Goal: Book appointment/travel/reservation

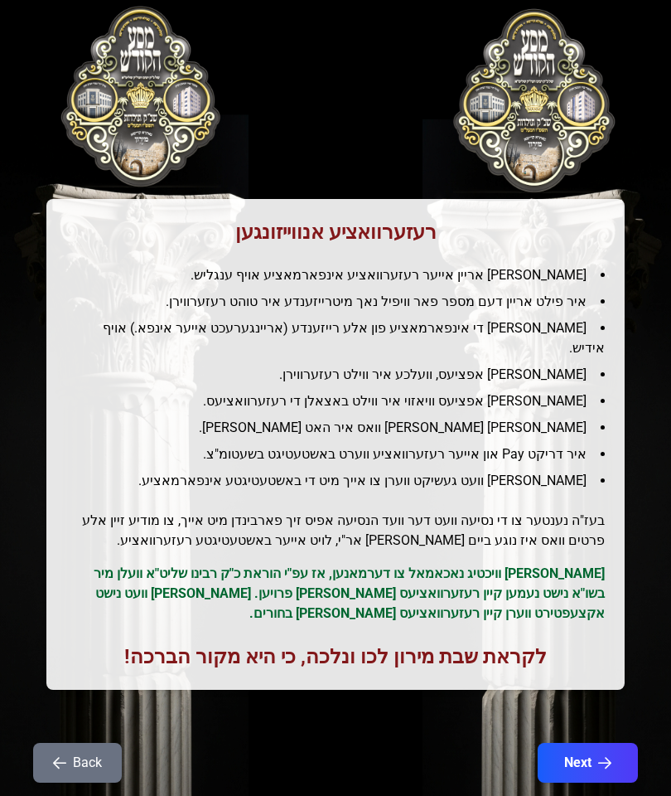
scroll to position [126, 0]
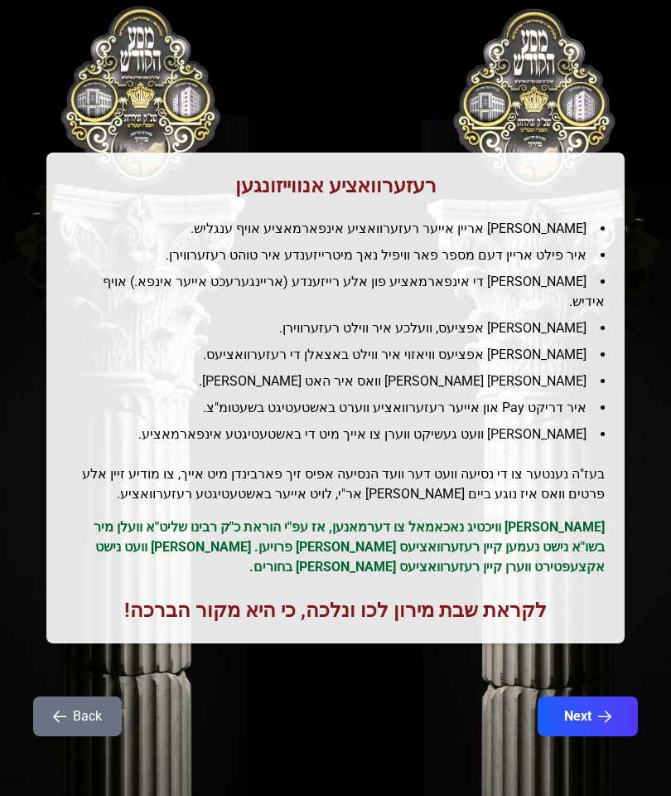
click at [637, 547] on div "רעזערוואציע אנווייזונגען איר לייגט אריין אייער רעזערוואציע אינפארמאציע אויף ענג…" at bounding box center [336, 331] width 632 height 676
click at [574, 696] on button "Next" at bounding box center [588, 716] width 100 height 40
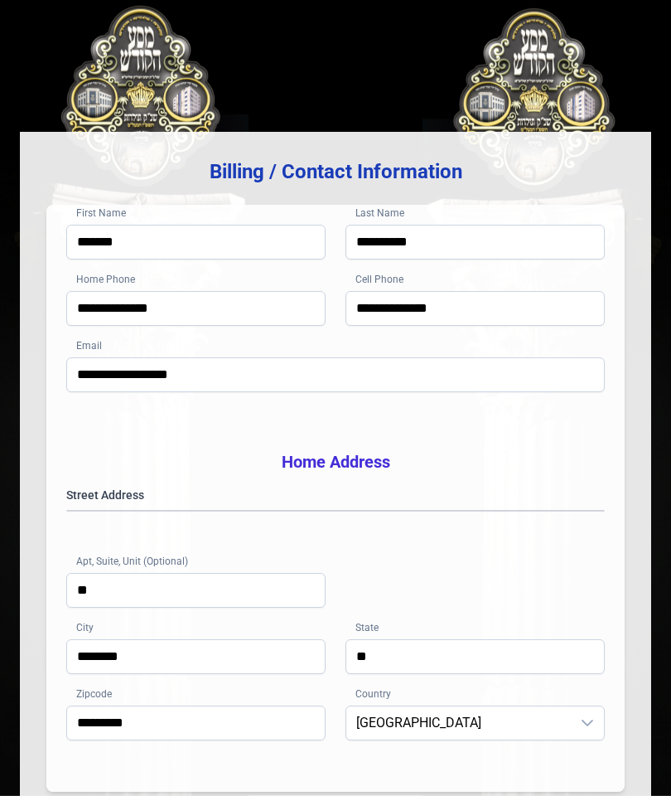
scroll to position [0, 0]
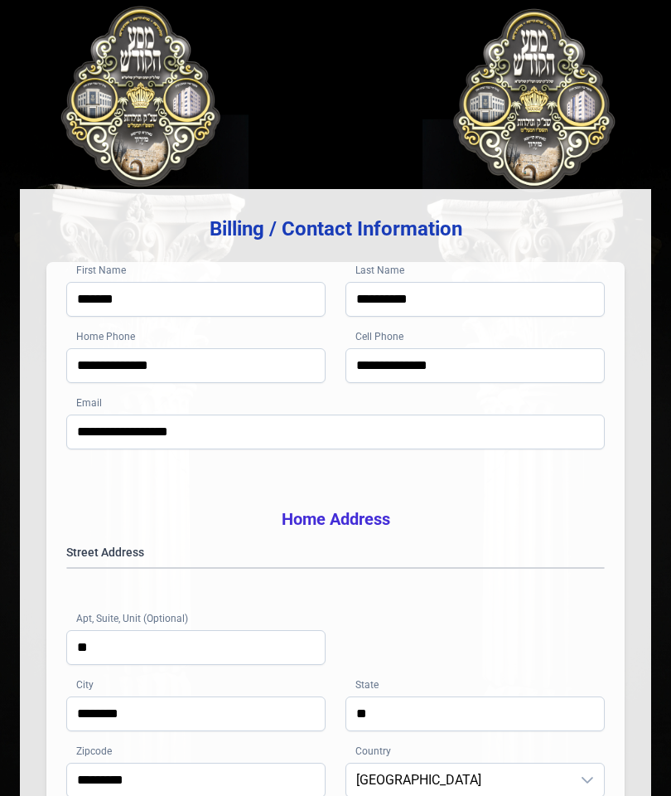
click at [582, 115] on div "**********" at bounding box center [336, 501] width 632 height 922
click at [356, 179] on div "**********" at bounding box center [336, 501] width 632 height 922
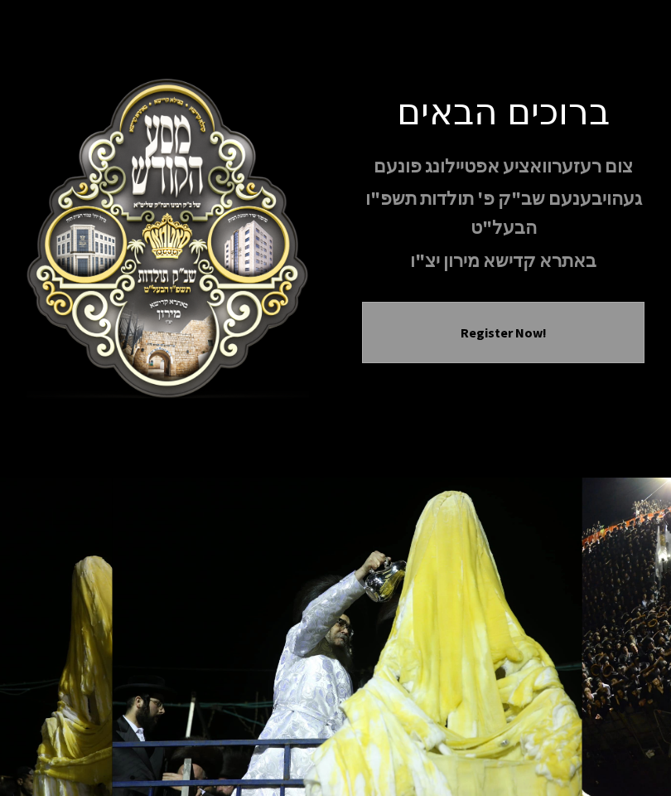
click at [550, 342] on button "Register Now!" at bounding box center [503, 332] width 241 height 20
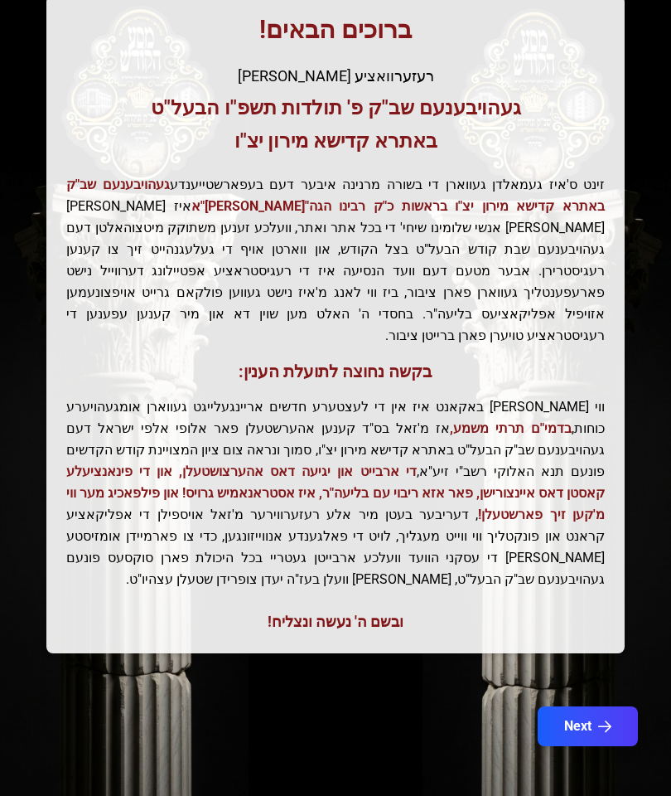
click at [600, 720] on icon "button" at bounding box center [604, 726] width 13 height 13
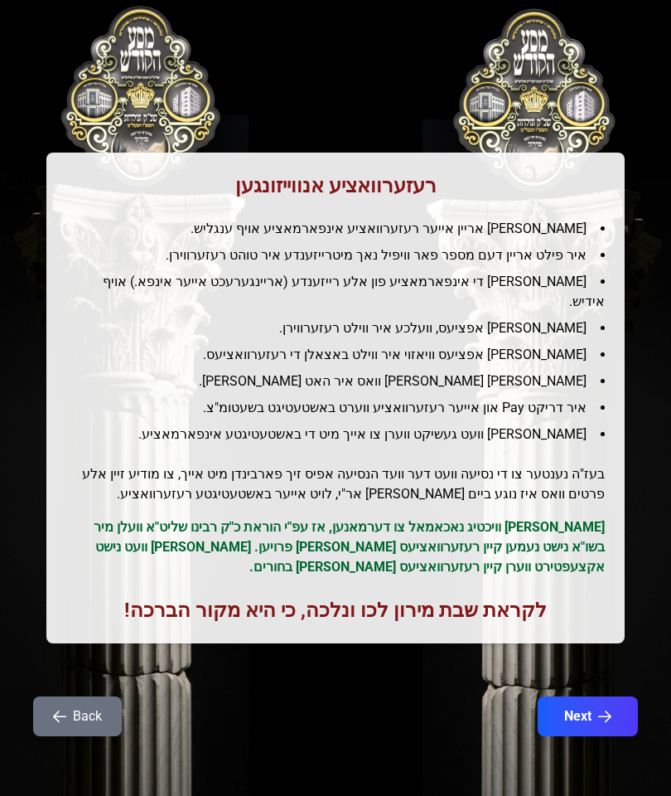
click at [598, 696] on button "Next" at bounding box center [588, 716] width 100 height 40
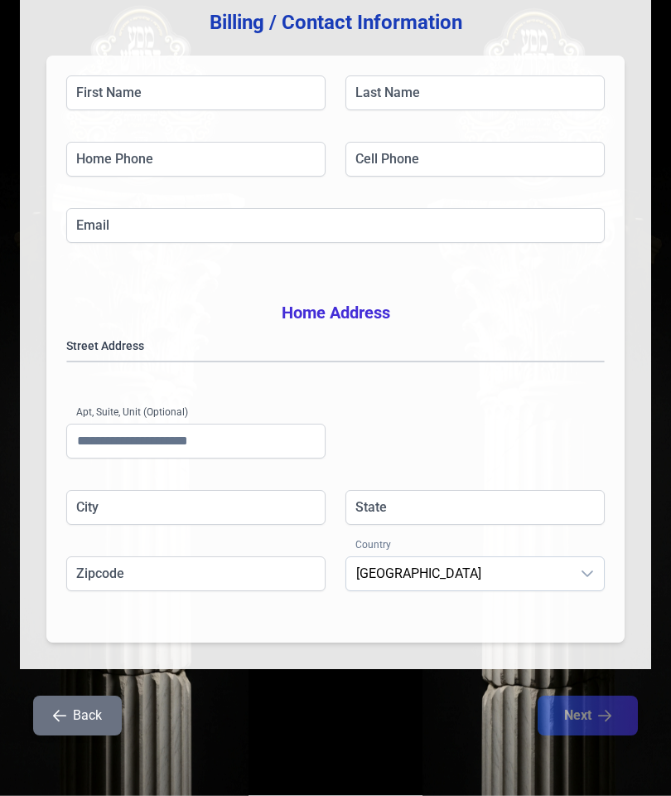
scroll to position [264, 0]
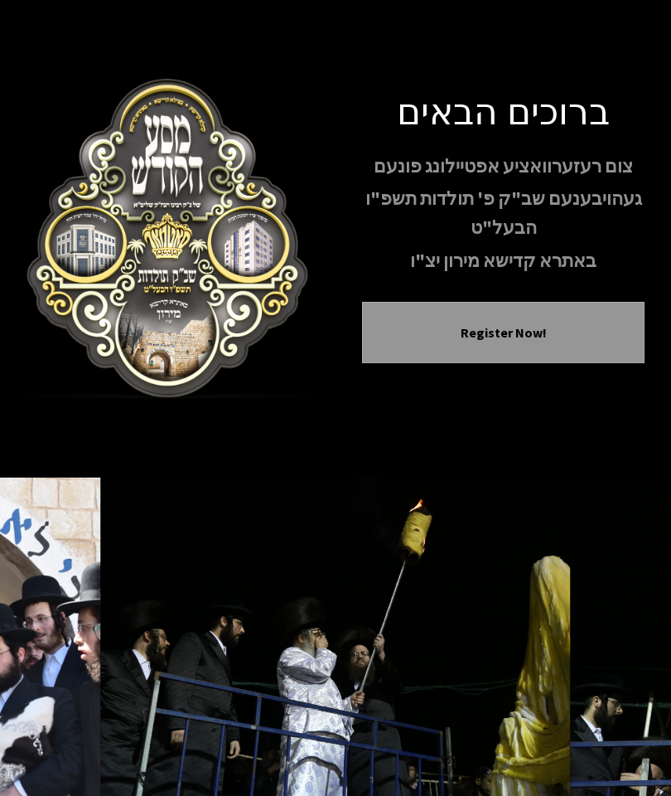
scroll to position [99, 0]
